Goal: Information Seeking & Learning: Find specific fact

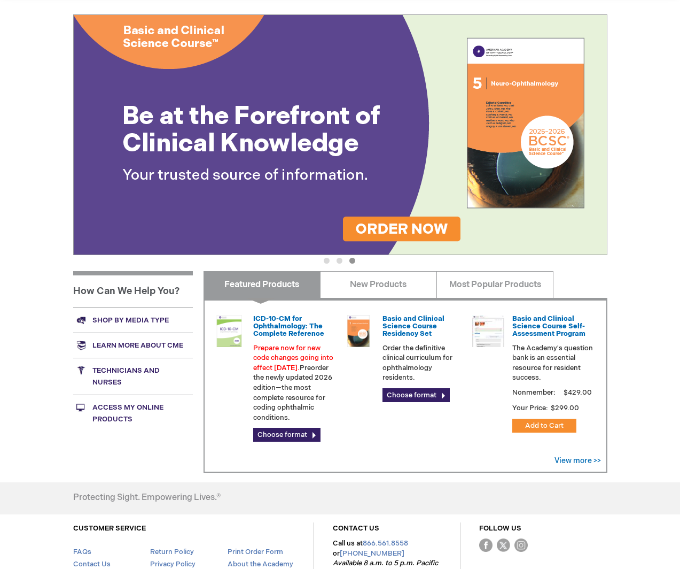
scroll to position [193, 0]
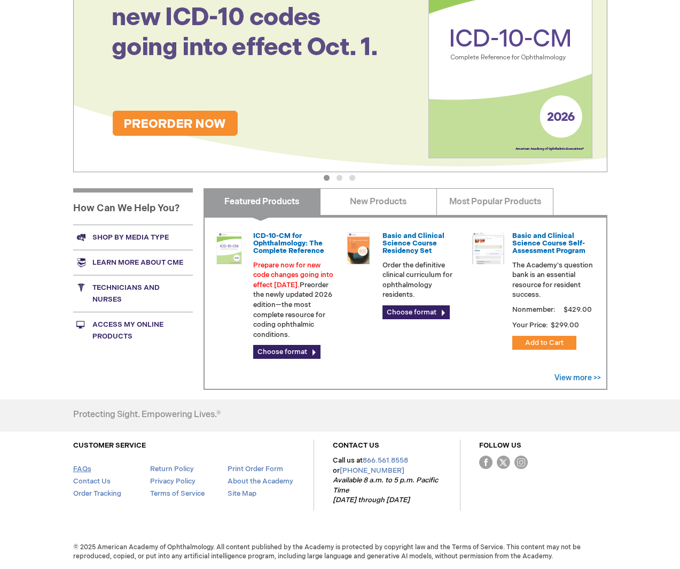
click at [84, 466] on link "FAQs" at bounding box center [82, 468] width 18 height 9
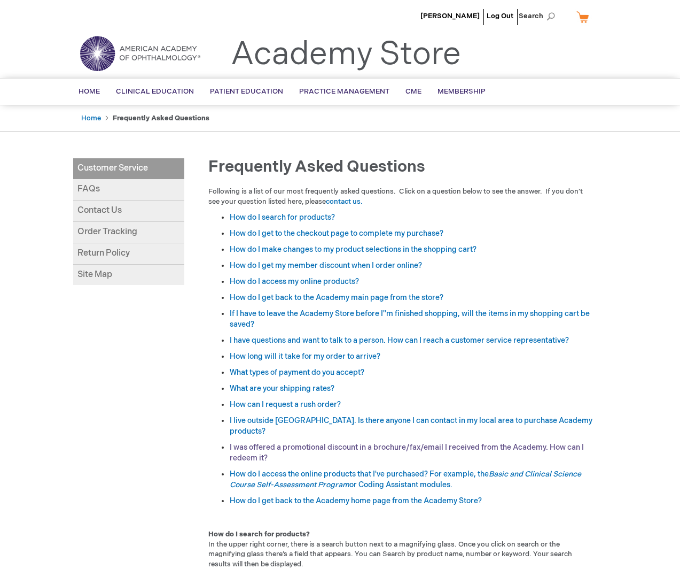
click at [243, 448] on link "I was offered a promotional discount in a brochure/fax/email I received from th…" at bounding box center [407, 452] width 354 height 20
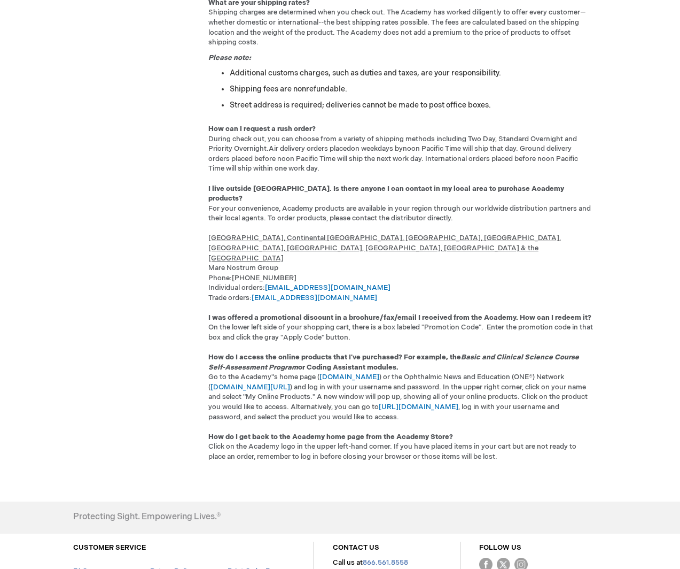
scroll to position [1229, 0]
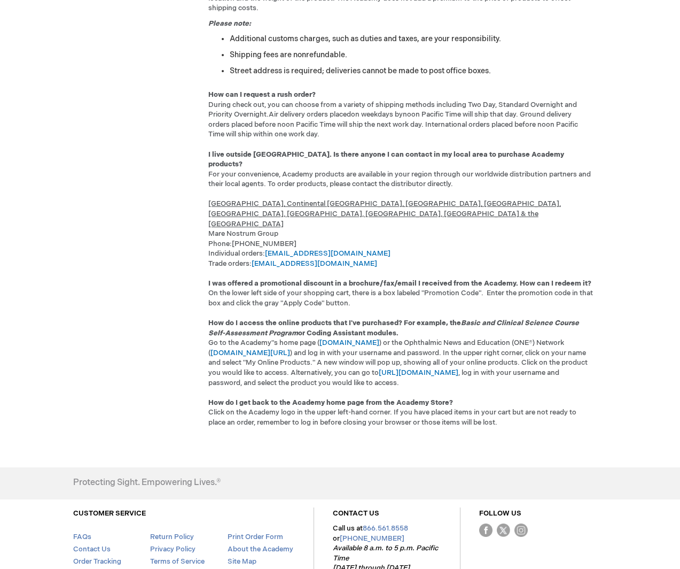
drag, startPoint x: 343, startPoint y: 429, endPoint x: 343, endPoint y: 422, distance: 6.9
